Goal: Task Accomplishment & Management: Use online tool/utility

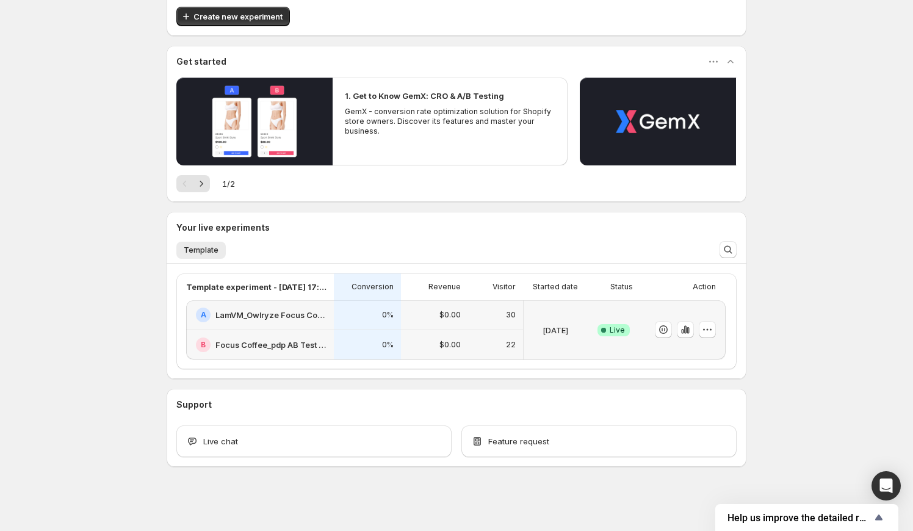
scroll to position [68, 0]
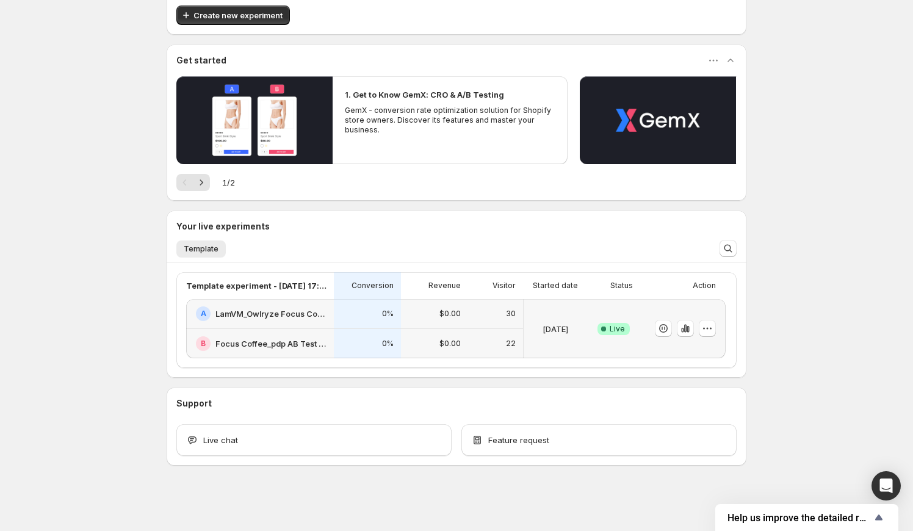
click at [267, 345] on h2 "Focus Coffee_pdp AB Test Purple Theme" at bounding box center [270, 343] width 111 height 12
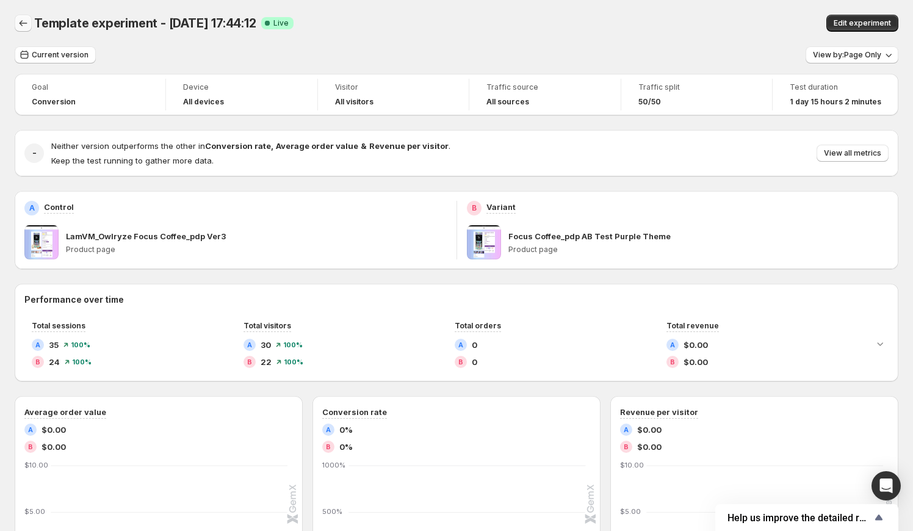
click at [27, 26] on icon "Back" at bounding box center [23, 23] width 12 height 12
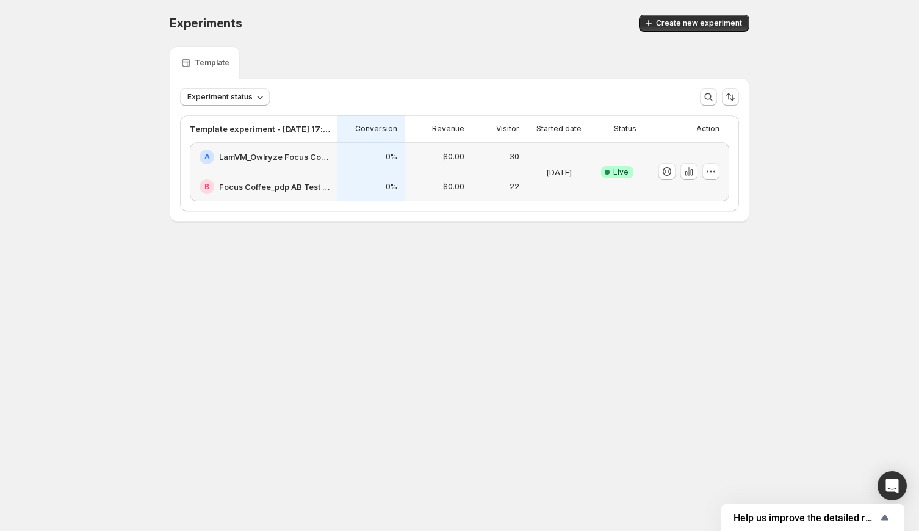
click at [265, 189] on h2 "Focus Coffee_pdp AB Test Purple Theme" at bounding box center [274, 187] width 111 height 12
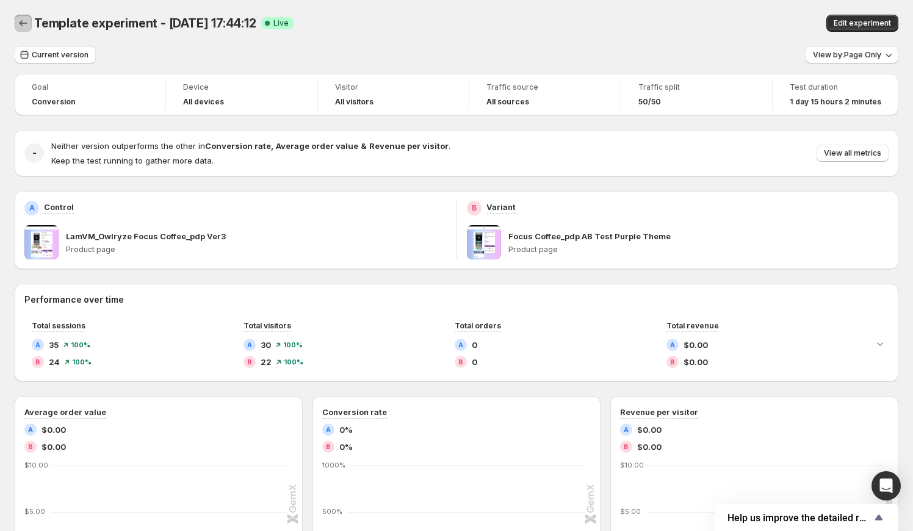
click at [20, 20] on icon "Back" at bounding box center [23, 23] width 12 height 12
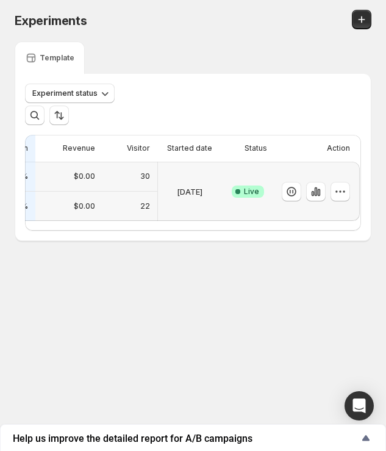
scroll to position [0, 223]
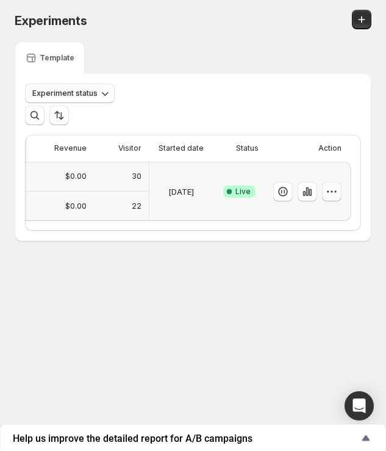
click at [329, 194] on icon "button" at bounding box center [332, 192] width 12 height 12
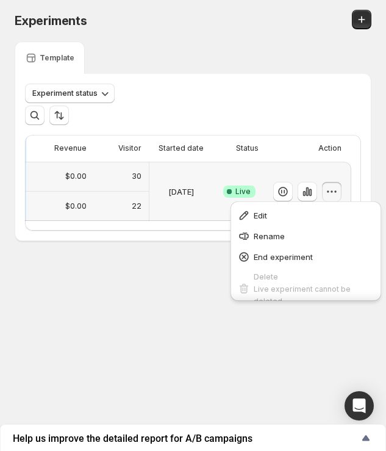
click at [104, 342] on body "Experiments. This page is ready Experiments Template Experiment status More vie…" at bounding box center [193, 225] width 386 height 451
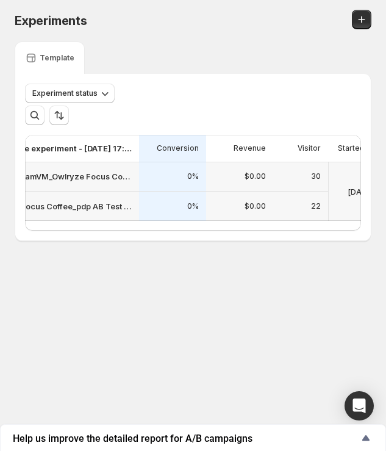
scroll to position [0, 0]
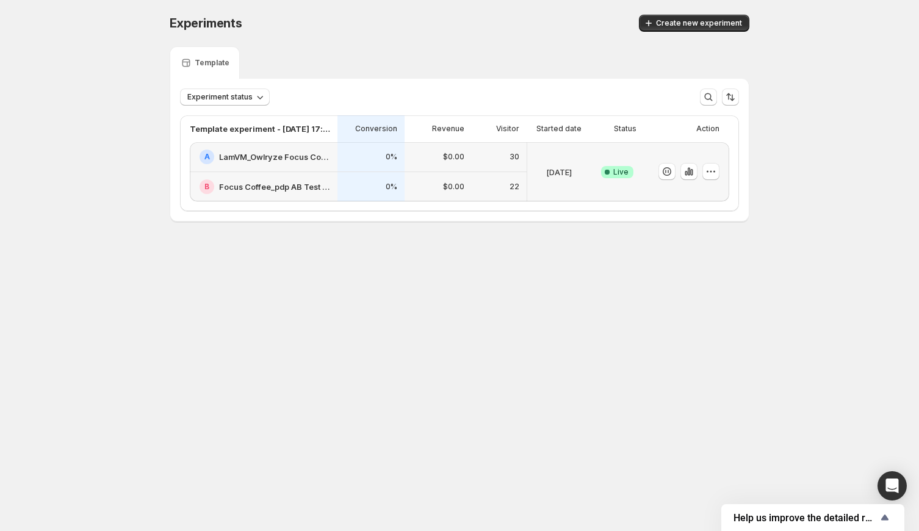
click at [380, 301] on body "Experiments. This page is ready Experiments Create new experiment Template Expe…" at bounding box center [459, 265] width 919 height 531
click at [45, 66] on div "Experiments. This page is ready Experiments Create new experiment Template Expe…" at bounding box center [459, 143] width 919 height 287
